Goal: Information Seeking & Learning: Learn about a topic

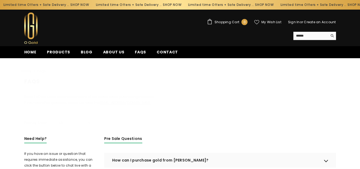
scroll to position [158, 0]
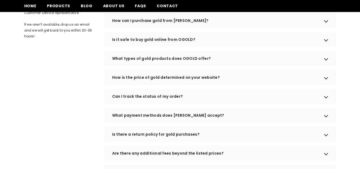
click at [327, 66] on div "What types of gold products does OGOLD offer?" at bounding box center [220, 58] width 232 height 15
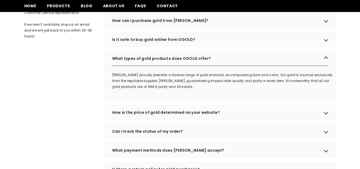
click at [327, 66] on div "What types of gold products does OGOLD offer?" at bounding box center [220, 58] width 232 height 15
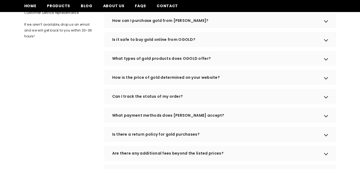
click at [327, 85] on div "How is the price of gold determined on your website?" at bounding box center [220, 77] width 232 height 15
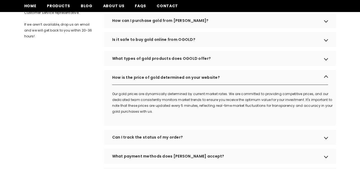
click at [327, 85] on div "How is the price of gold determined on your website?" at bounding box center [220, 77] width 232 height 15
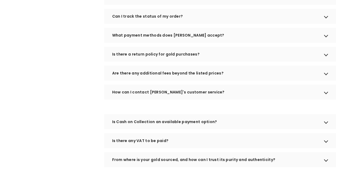
scroll to position [265, 0]
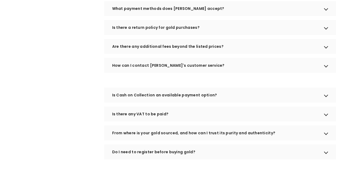
click at [327, 73] on div "How can I contact [PERSON_NAME]'s customer service?" at bounding box center [220, 65] width 232 height 15
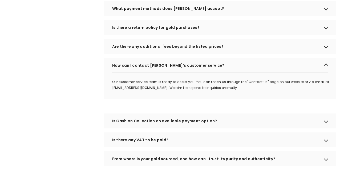
click at [327, 73] on div "How can I contact [PERSON_NAME]'s customer service?" at bounding box center [220, 65] width 232 height 15
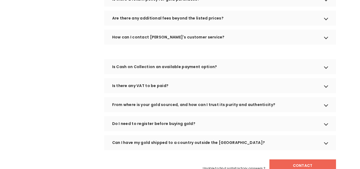
scroll to position [318, 0]
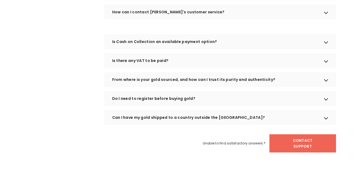
click at [324, 68] on div "Is there any VAT to be paid?" at bounding box center [220, 60] width 232 height 15
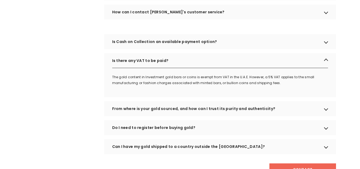
click at [324, 68] on div "Is there any VAT to be paid?" at bounding box center [220, 60] width 232 height 15
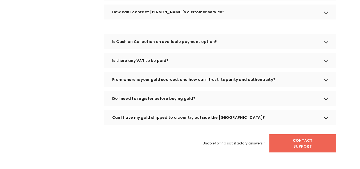
click at [326, 106] on div "Do I need to register before buying gold?" at bounding box center [220, 98] width 232 height 15
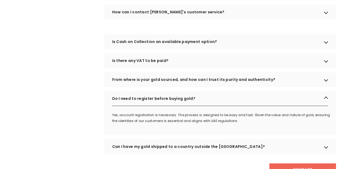
click at [326, 106] on div "Do I need to register before buying gold?" at bounding box center [220, 98] width 232 height 15
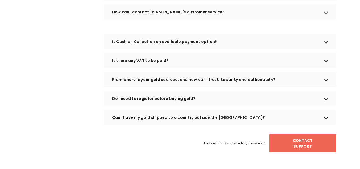
click at [326, 125] on div "Can I have my gold shipped to a country outside the [GEOGRAPHIC_DATA]?" at bounding box center [220, 117] width 232 height 15
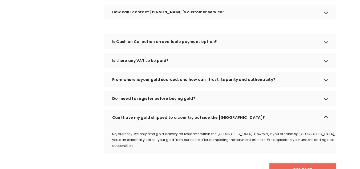
click at [326, 125] on div "Can I have my gold shipped to a country outside the [GEOGRAPHIC_DATA]?" at bounding box center [220, 117] width 232 height 15
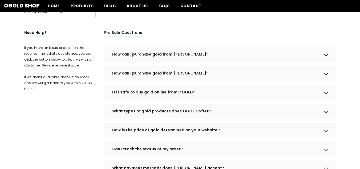
scroll to position [105, 0]
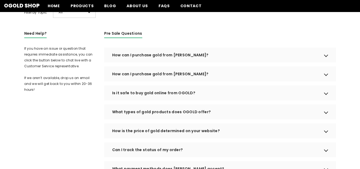
click at [327, 62] on div "How can I purchase gold from [PERSON_NAME]?" at bounding box center [220, 54] width 232 height 15
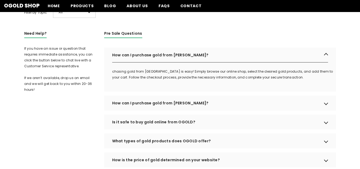
click at [325, 110] on div "How can I purchase gold from [PERSON_NAME]?" at bounding box center [220, 102] width 232 height 15
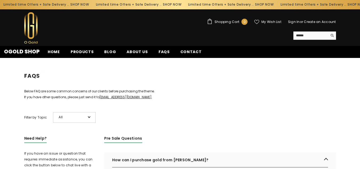
scroll to position [0, 0]
